Goal: Check status

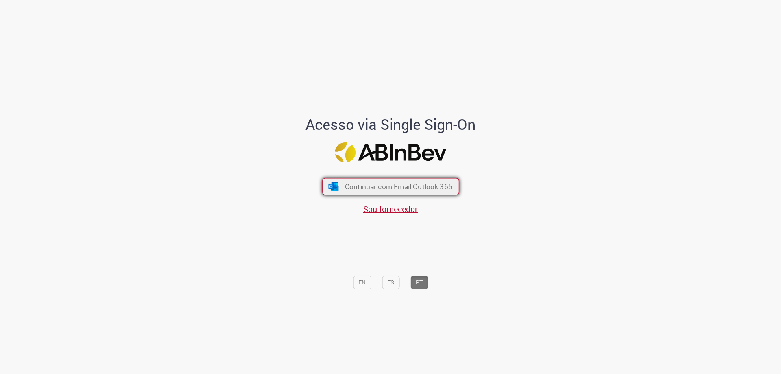
click at [432, 191] on span "Continuar com Email Outlook 365" at bounding box center [398, 186] width 107 height 9
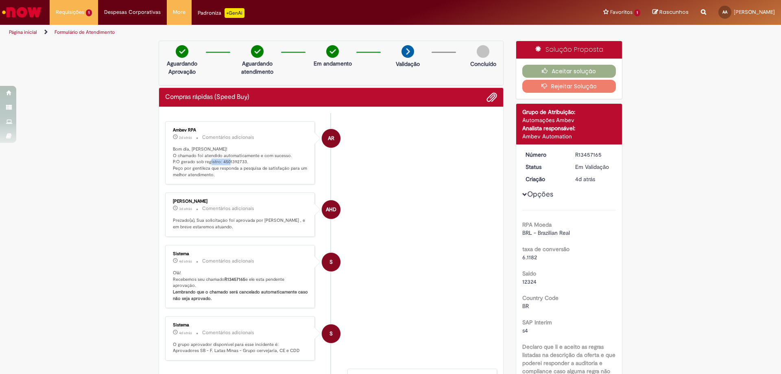
drag, startPoint x: 218, startPoint y: 161, endPoint x: 242, endPoint y: 160, distance: 24.0
click at [242, 160] on p "Bom dia, [PERSON_NAME]! O chamado foi atendido automaticamente e com sucesso. P…" at bounding box center [240, 162] width 135 height 32
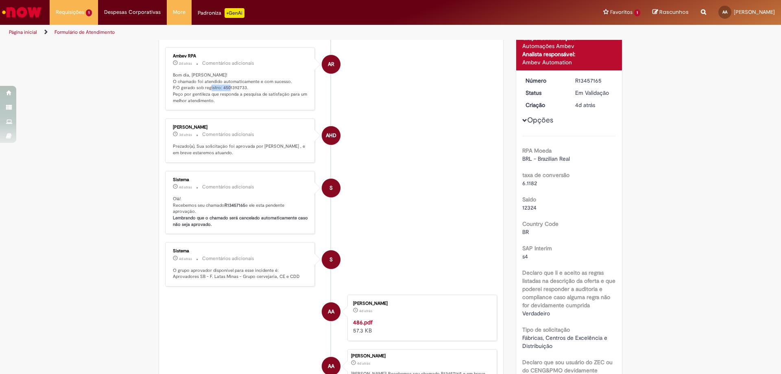
scroll to position [366, 0]
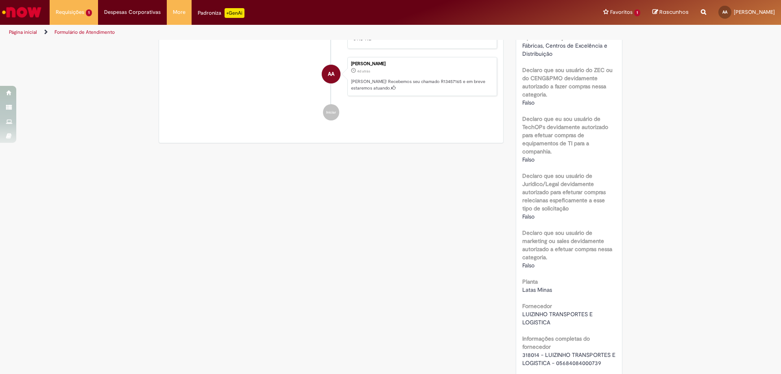
click at [560, 268] on div "Falso" at bounding box center [569, 265] width 94 height 8
click at [223, 161] on div "Verificar Código de Barras Aguardando Aprovação Aguardando atendimento Em andam…" at bounding box center [391, 317] width 476 height 1285
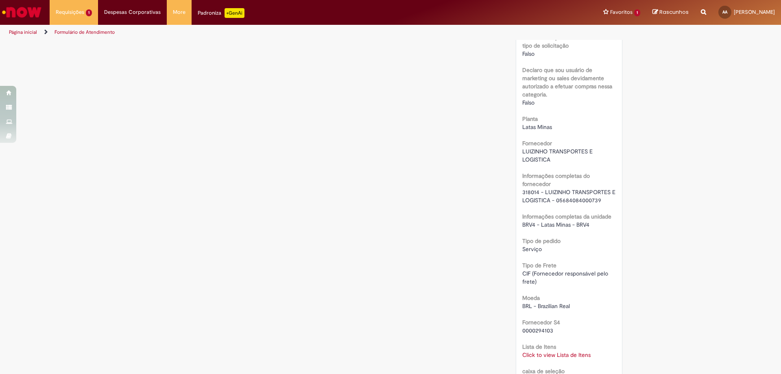
scroll to position [651, 0]
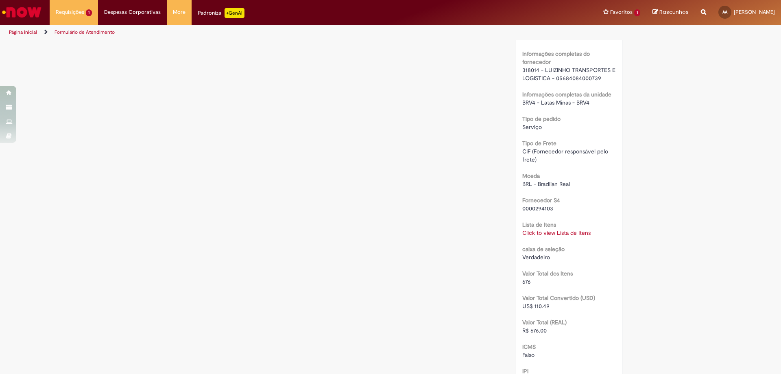
click at [549, 231] on link "Click to view Lista de Itens" at bounding box center [556, 232] width 68 height 7
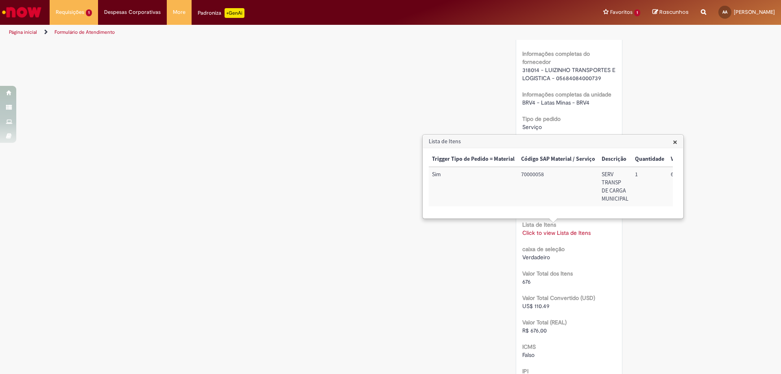
click at [437, 256] on div "Verificar Código de Barras Aguardando Aprovação Aguardando atendimento Em andam…" at bounding box center [391, 32] width 476 height 1285
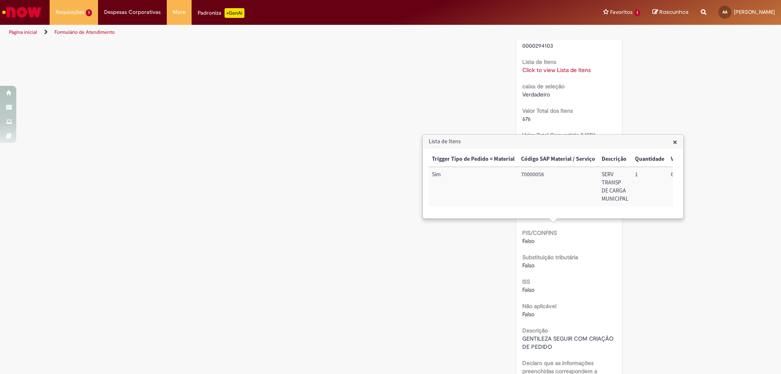
click at [678, 140] on h3 "Lista de Itens" at bounding box center [553, 141] width 260 height 13
click at [675, 141] on span "×" at bounding box center [675, 141] width 4 height 11
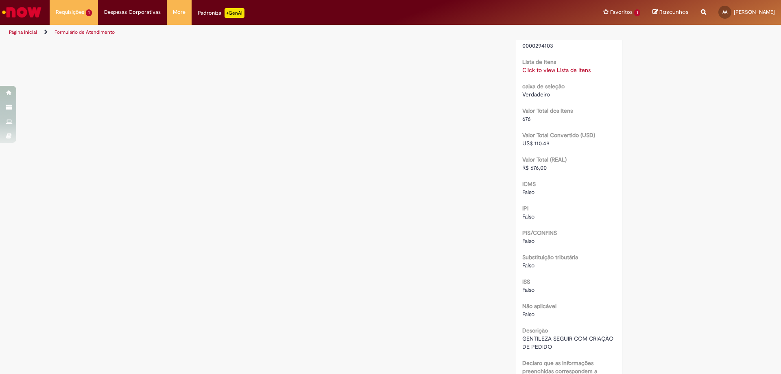
scroll to position [936, 0]
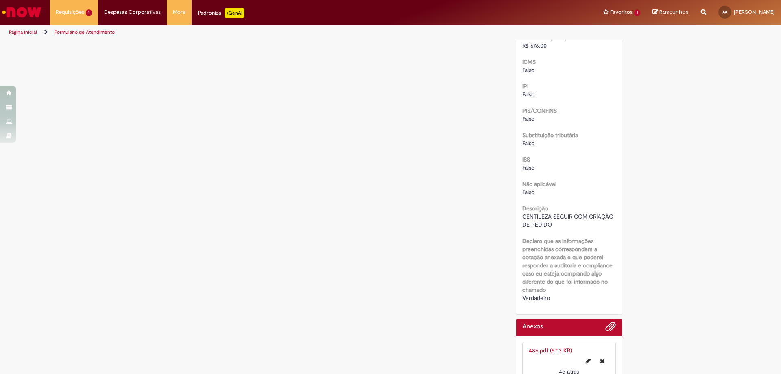
click at [529, 351] on link "486.pdf (57.3 KB)" at bounding box center [550, 350] width 43 height 7
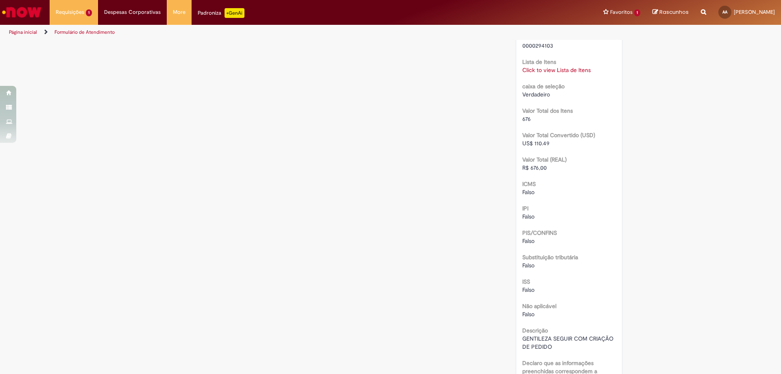
scroll to position [732, 0]
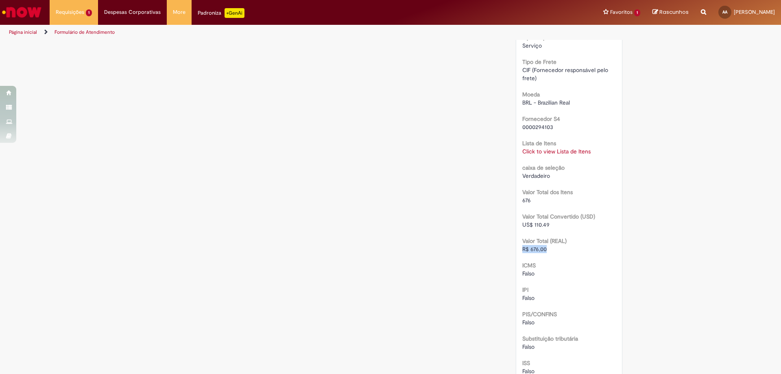
drag, startPoint x: 547, startPoint y: 249, endPoint x: 520, endPoint y: 253, distance: 27.2
click at [522, 253] on div "R$ 676,00" at bounding box center [569, 249] width 94 height 8
